Goal: Navigation & Orientation: Go to known website

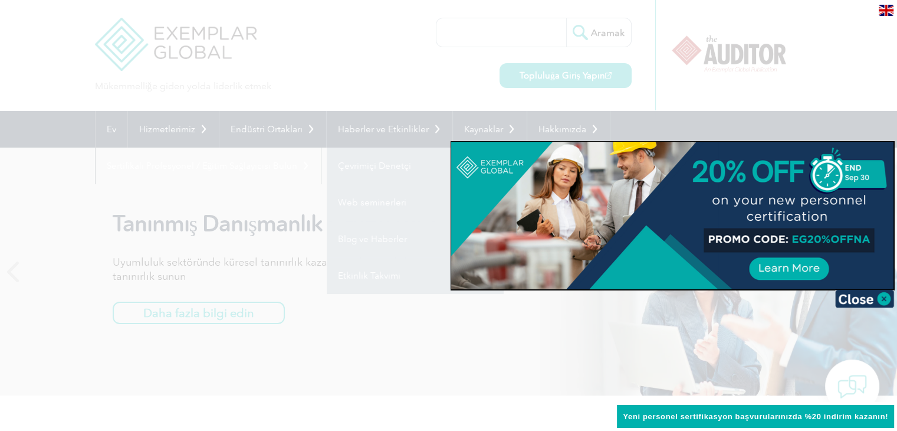
click at [408, 61] on div at bounding box center [448, 215] width 897 height 431
